Goal: Information Seeking & Learning: Learn about a topic

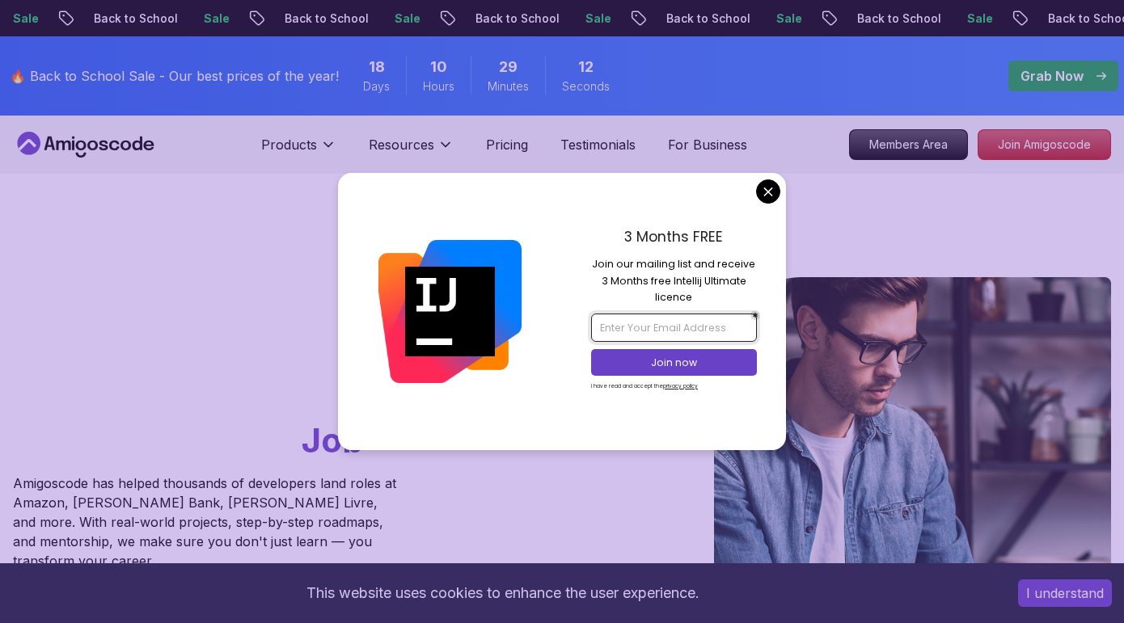
click at [657, 330] on input "email" at bounding box center [673, 327] width 165 height 27
type input "г"
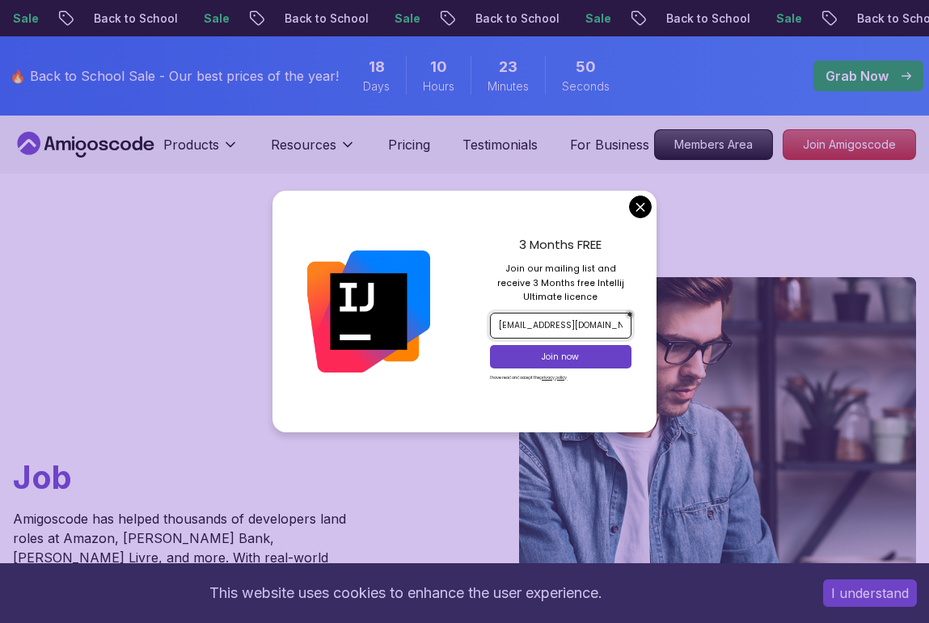
type input "[EMAIL_ADDRESS][DOMAIN_NAME]"
click at [562, 357] on p "Join now" at bounding box center [560, 357] width 115 height 12
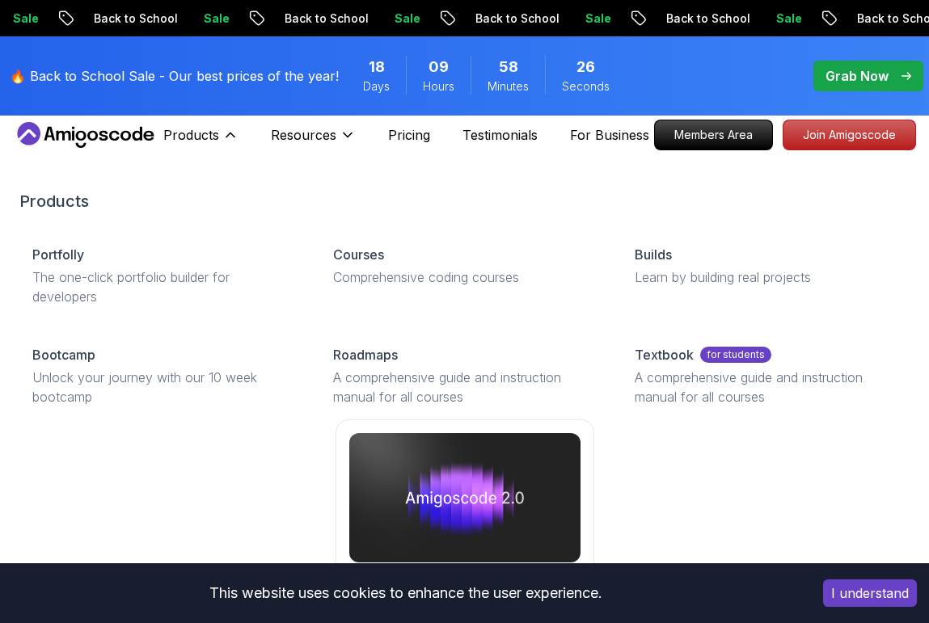
scroll to position [6, 0]
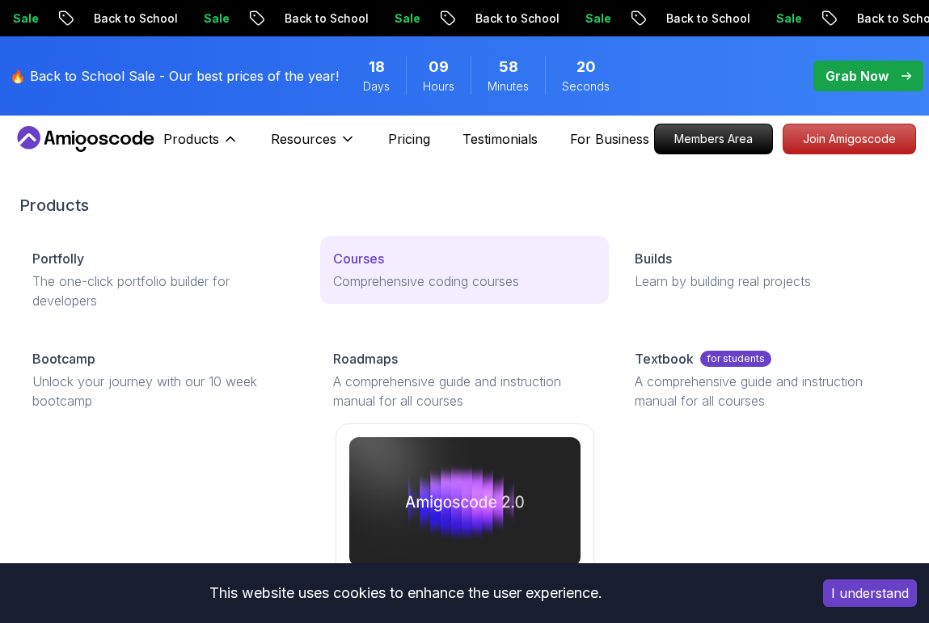
click at [366, 264] on p "Courses" at bounding box center [358, 258] width 51 height 19
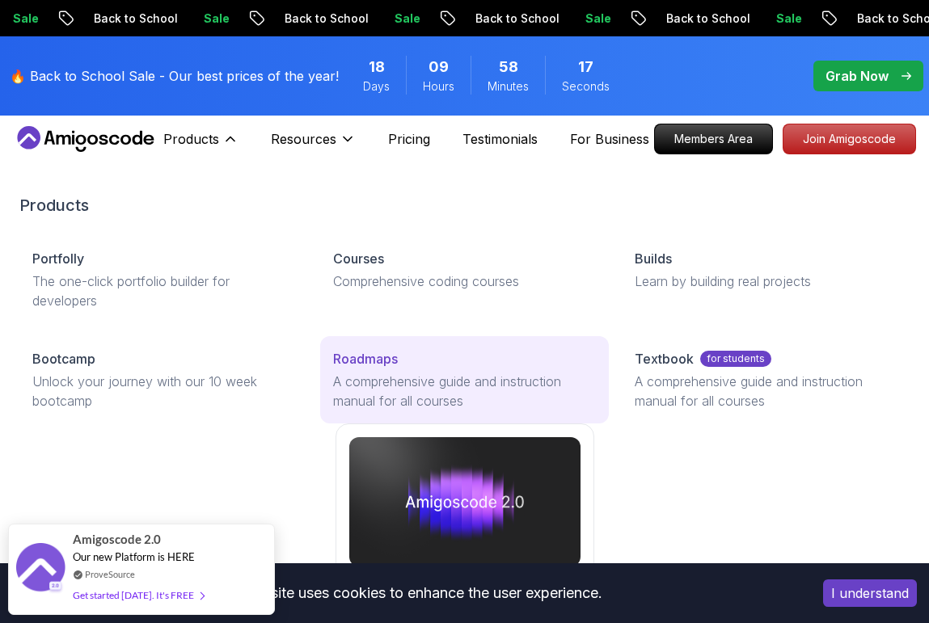
click at [359, 358] on p "Roadmaps" at bounding box center [365, 358] width 65 height 19
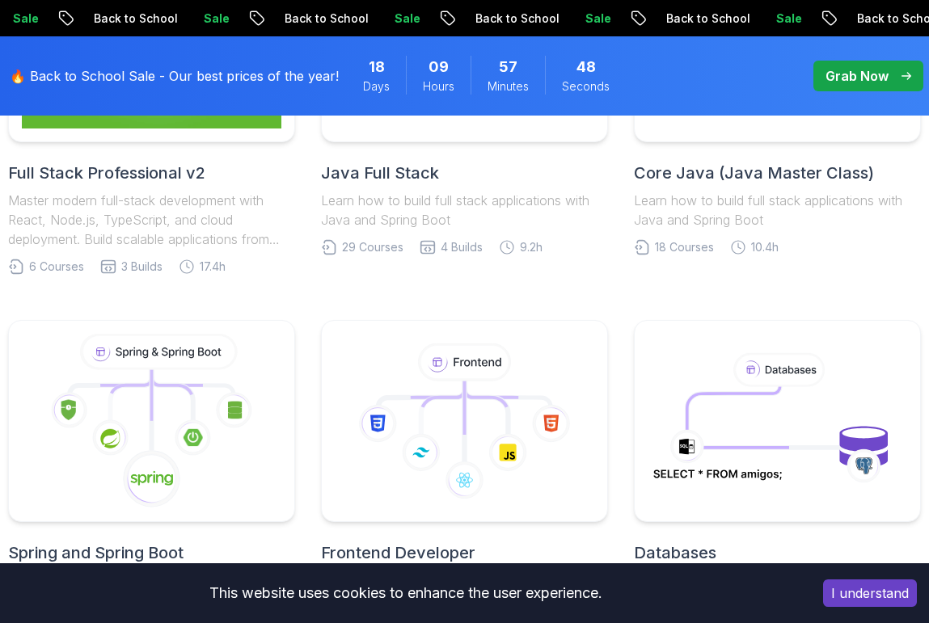
scroll to position [782, 0]
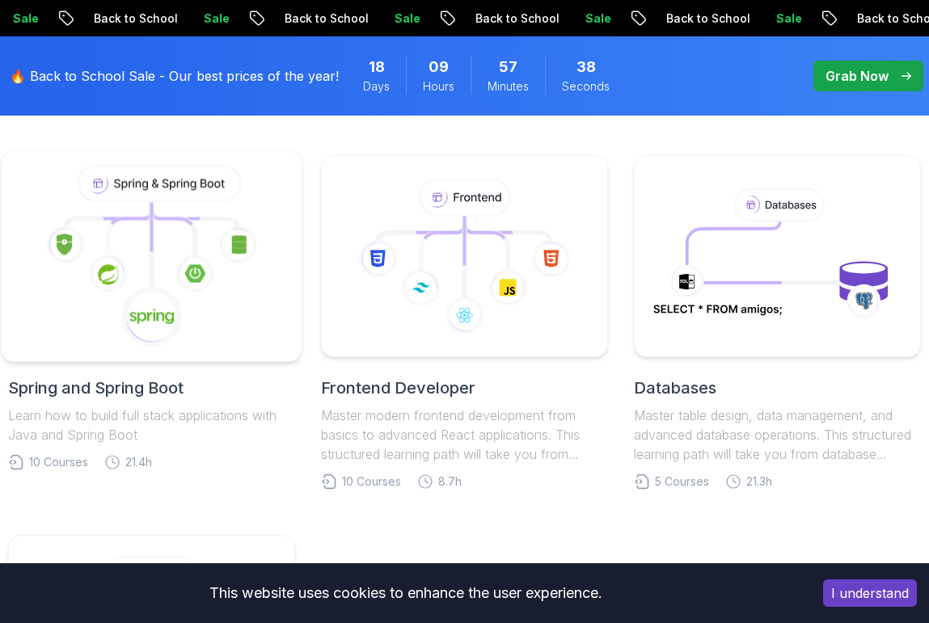
click at [134, 289] on icon at bounding box center [151, 316] width 61 height 61
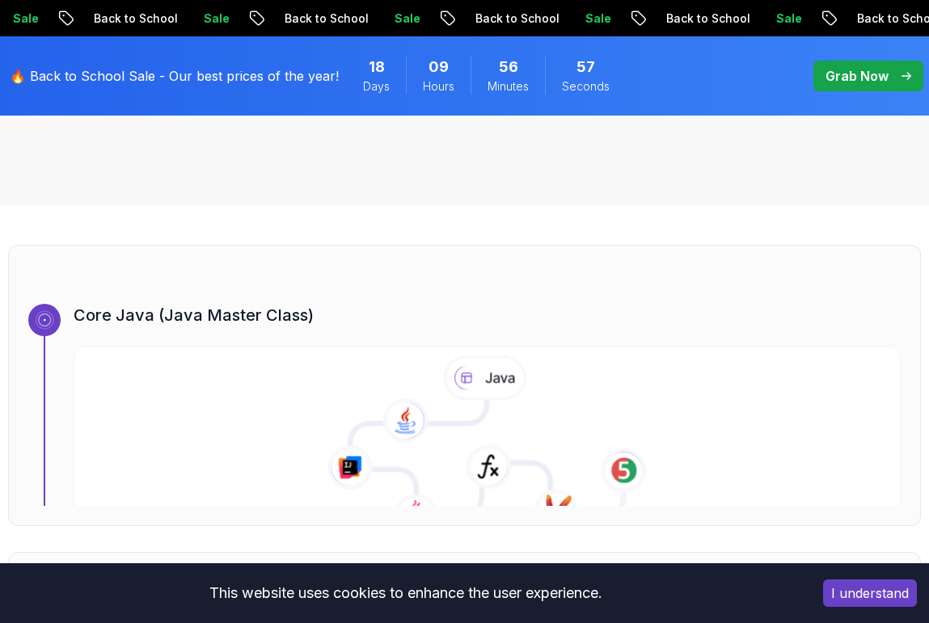
scroll to position [450, 0]
click at [408, 412] on icon at bounding box center [405, 423] width 46 height 45
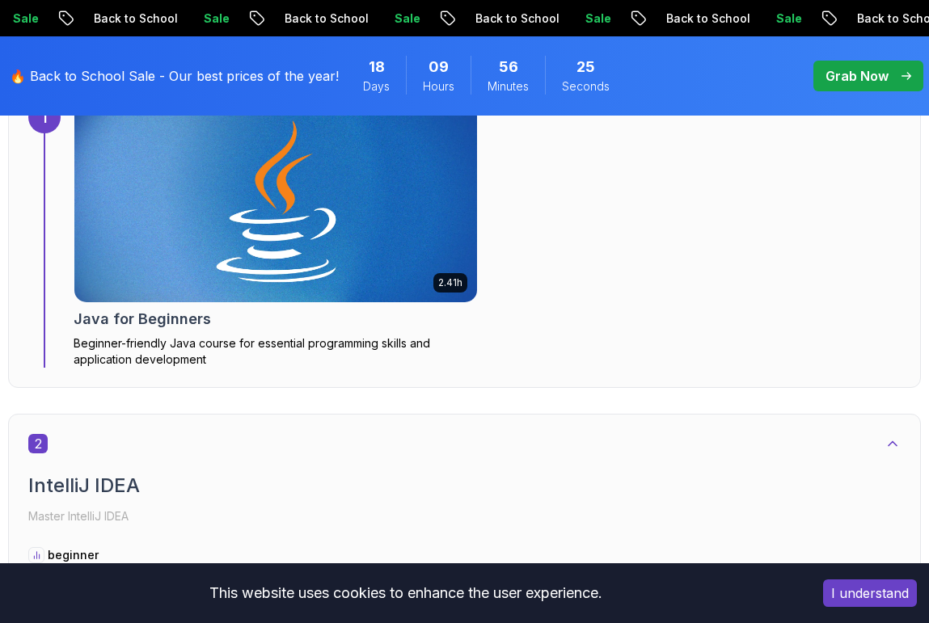
scroll to position [1226, 0]
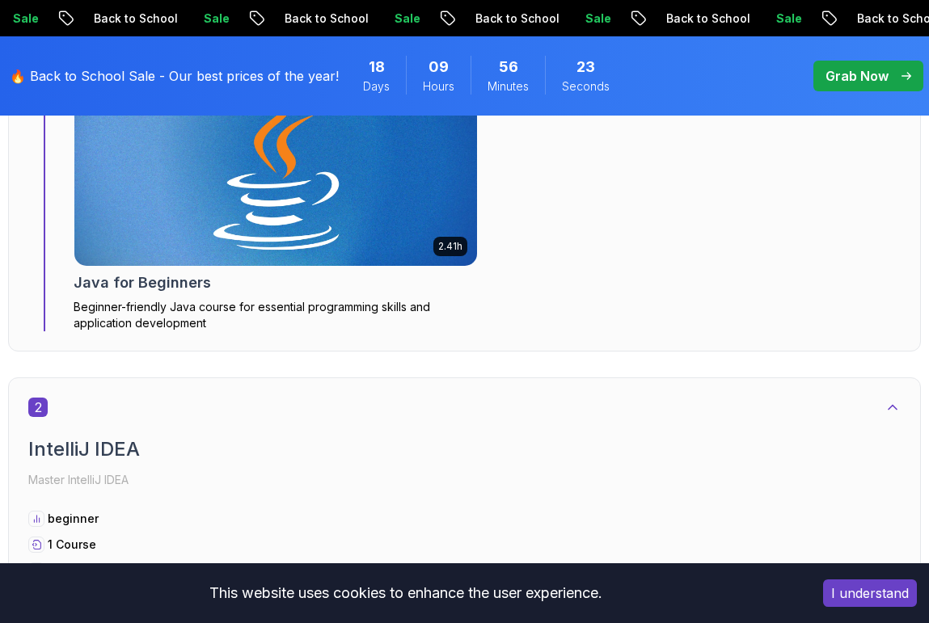
click at [116, 306] on p "Beginner-friendly Java course for essential programming skills and application …" at bounding box center [276, 315] width 404 height 32
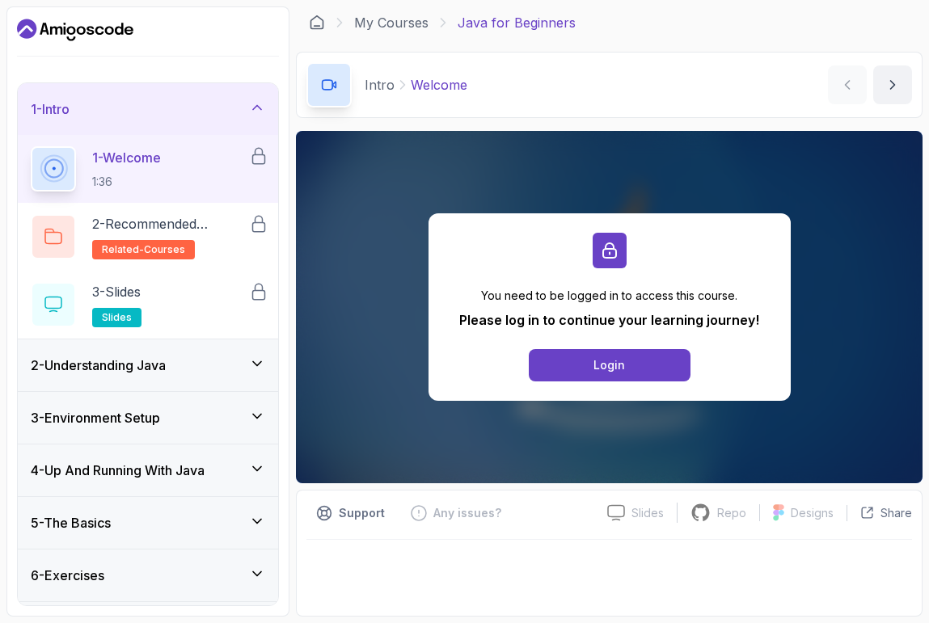
scroll to position [57, 0]
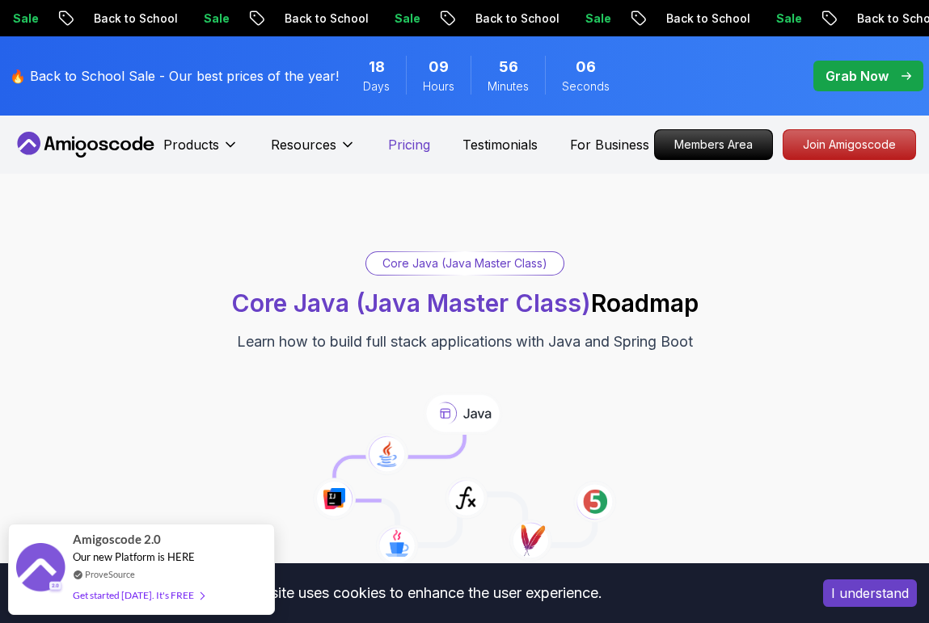
click at [406, 150] on p "Pricing" at bounding box center [409, 144] width 42 height 19
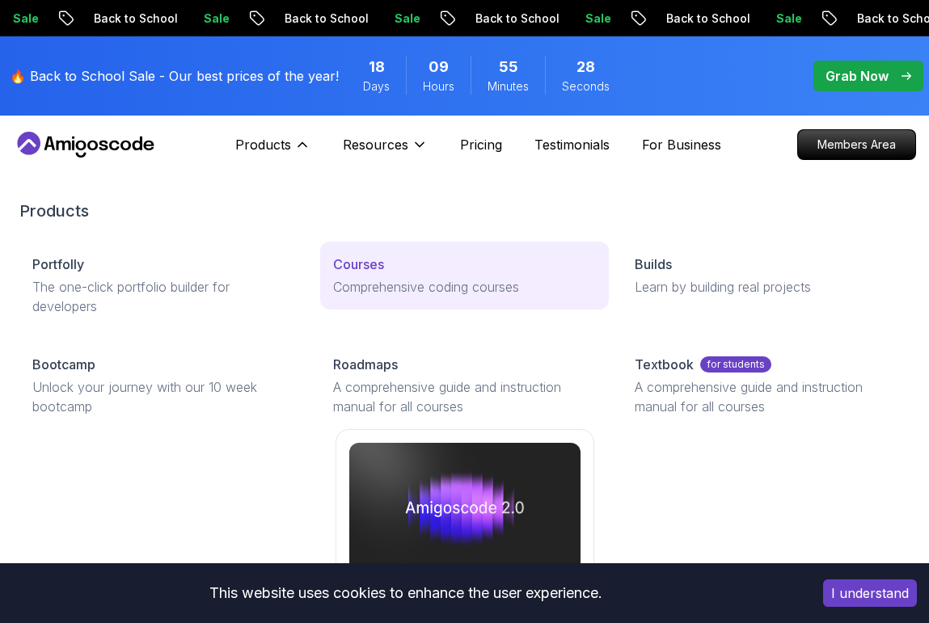
click at [374, 279] on p "Comprehensive coding courses" at bounding box center [464, 286] width 262 height 19
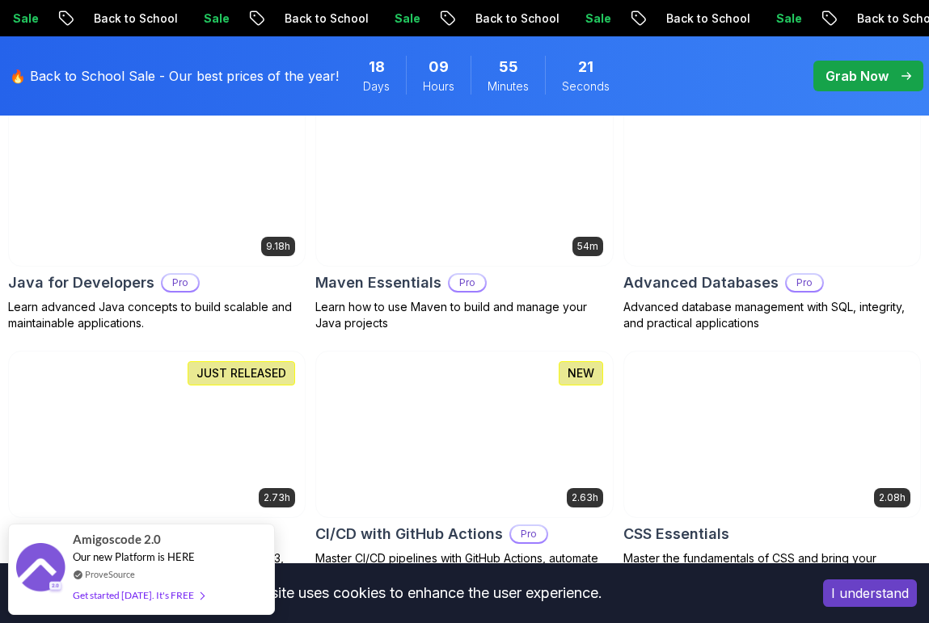
scroll to position [1101, 0]
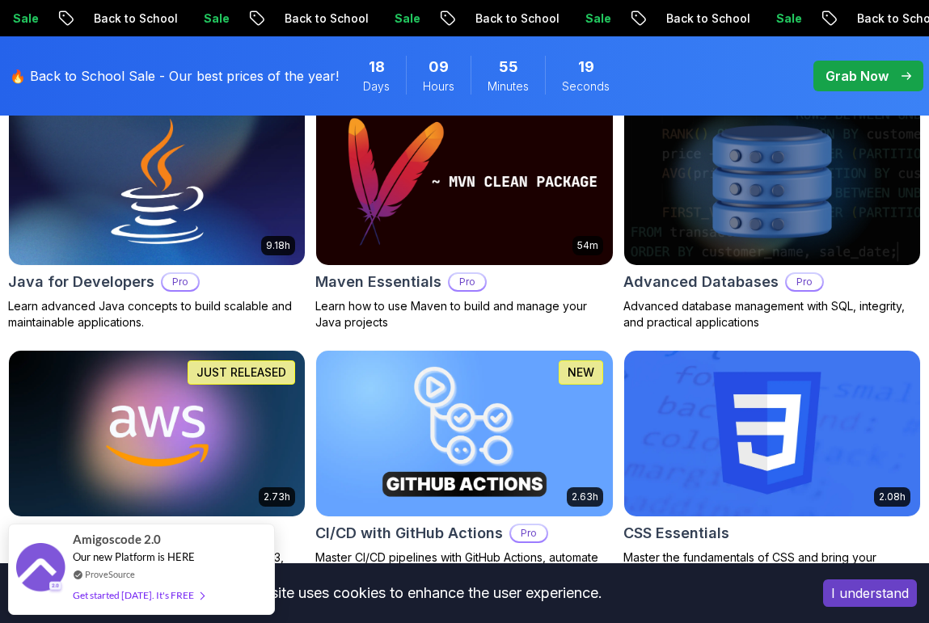
click at [118, 190] on img at bounding box center [157, 182] width 311 height 174
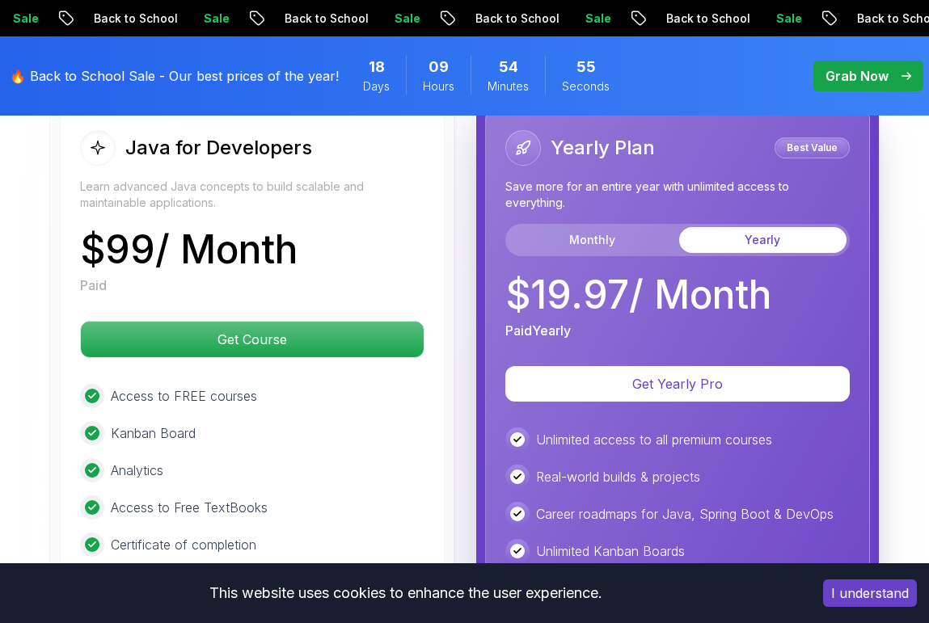
scroll to position [4268, 0]
